Goal: Find specific page/section: Find specific page/section

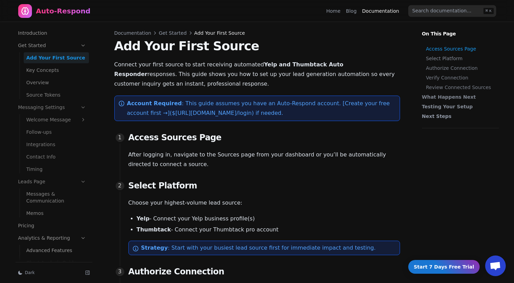
click at [350, 15] on div "Home Blog Documentation" at bounding box center [364, 10] width 76 height 11
click at [336, 11] on link "Home" at bounding box center [333, 11] width 14 height 7
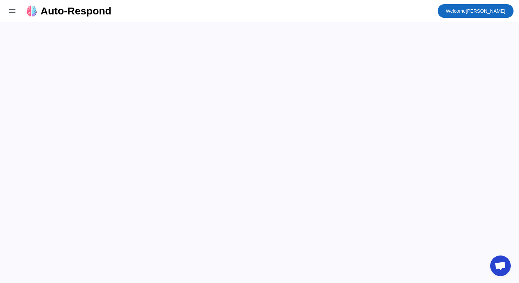
click at [468, 5] on span at bounding box center [476, 11] width 76 height 16
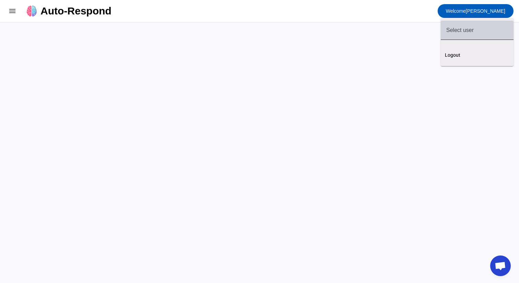
click at [459, 30] on input "text" at bounding box center [478, 30] width 62 height 8
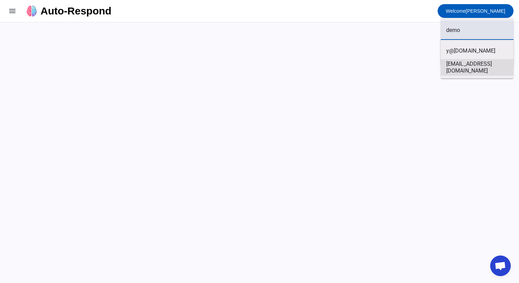
click at [482, 72] on mat-option "demo@user.com" at bounding box center [477, 67] width 73 height 16
type input "demo@user.com"
